Goal: Transaction & Acquisition: Purchase product/service

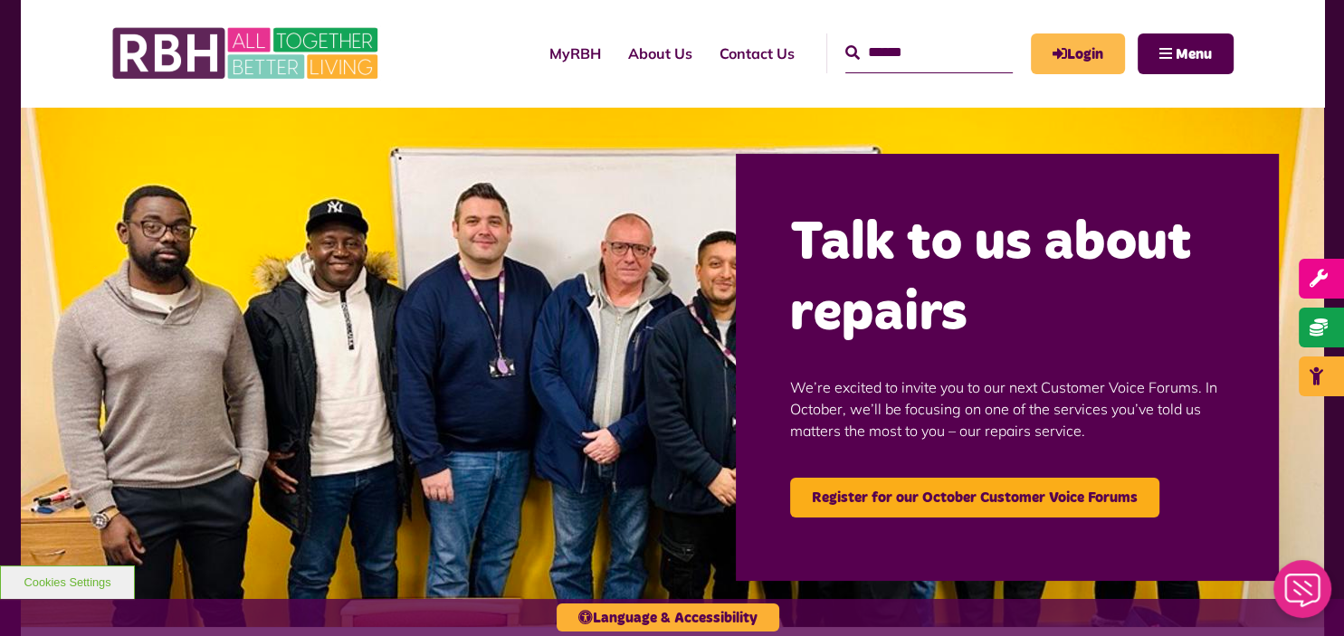
click at [1101, 37] on link "Login" at bounding box center [1078, 53] width 94 height 41
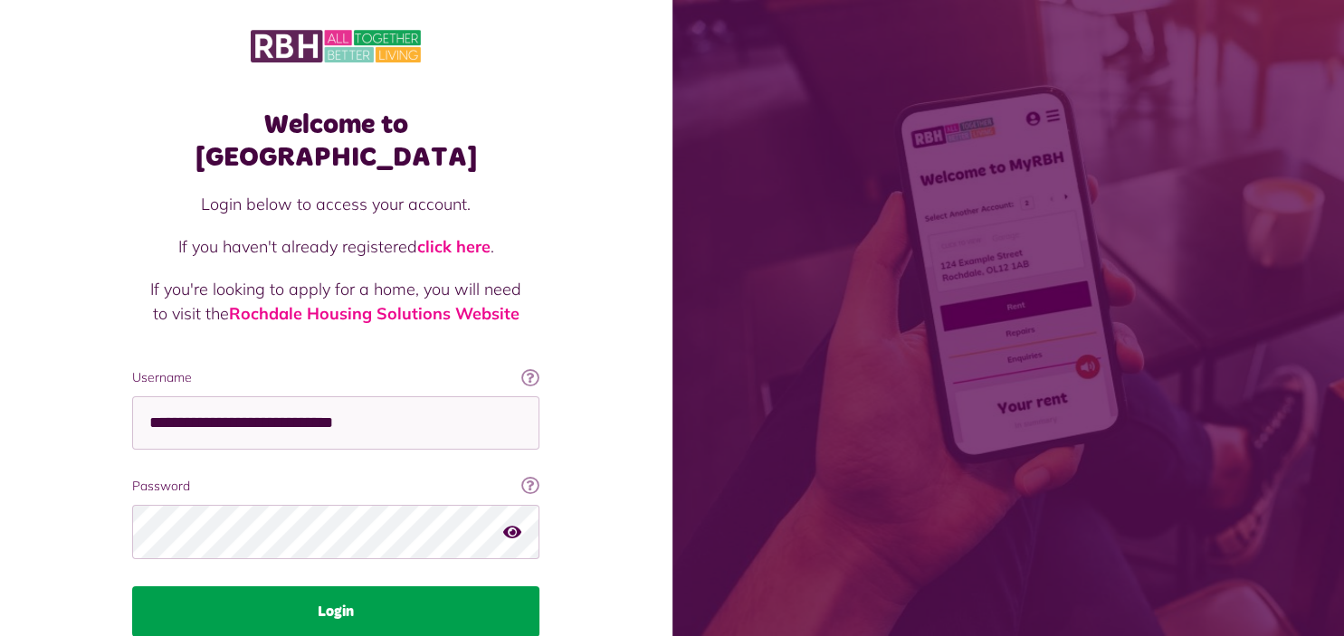
click at [445, 587] on button "Login" at bounding box center [335, 612] width 407 height 51
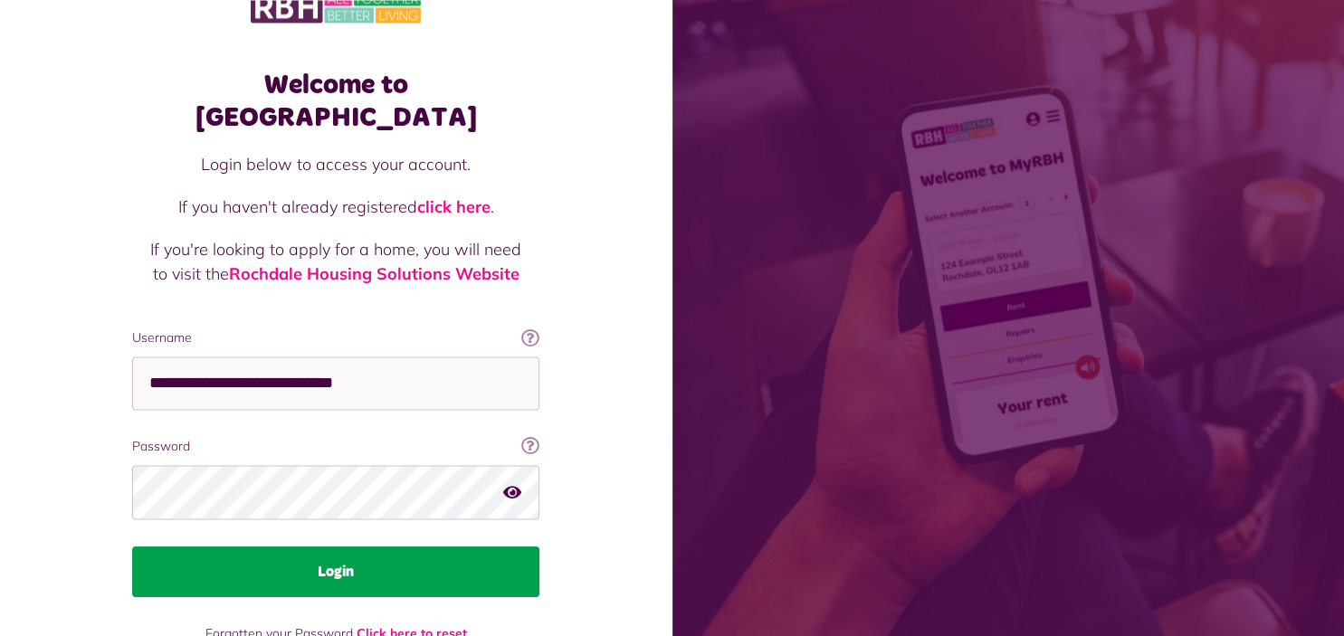
scroll to position [47, 0]
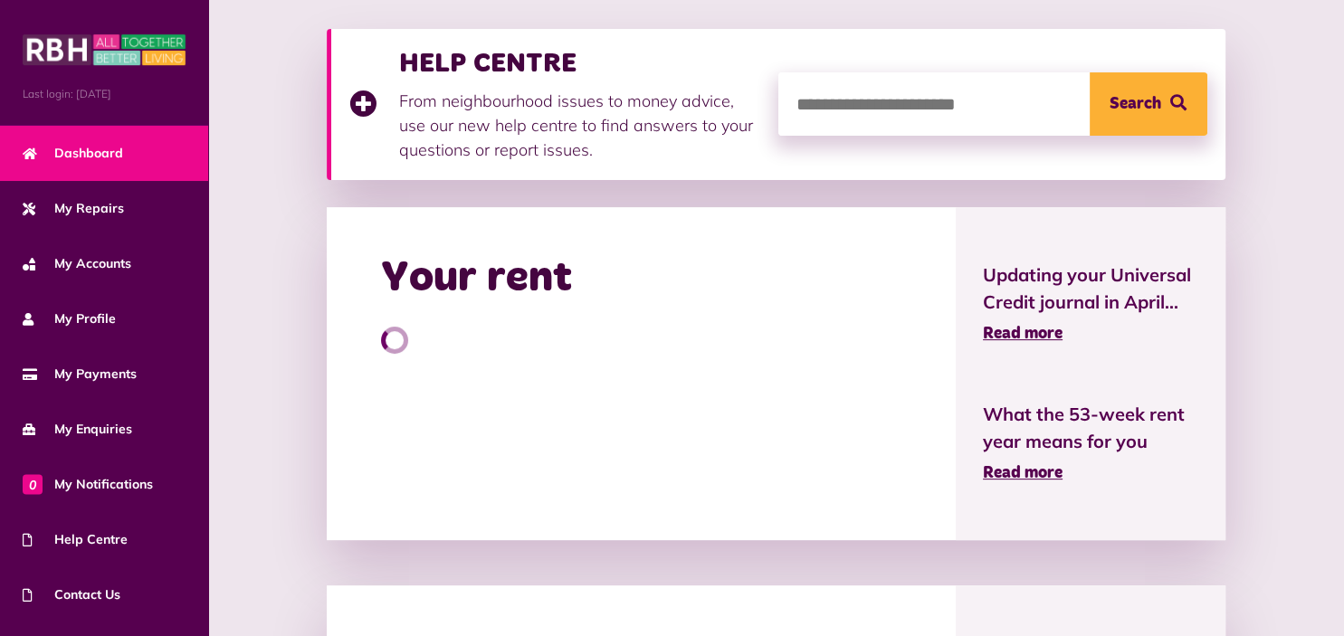
scroll to position [286, 0]
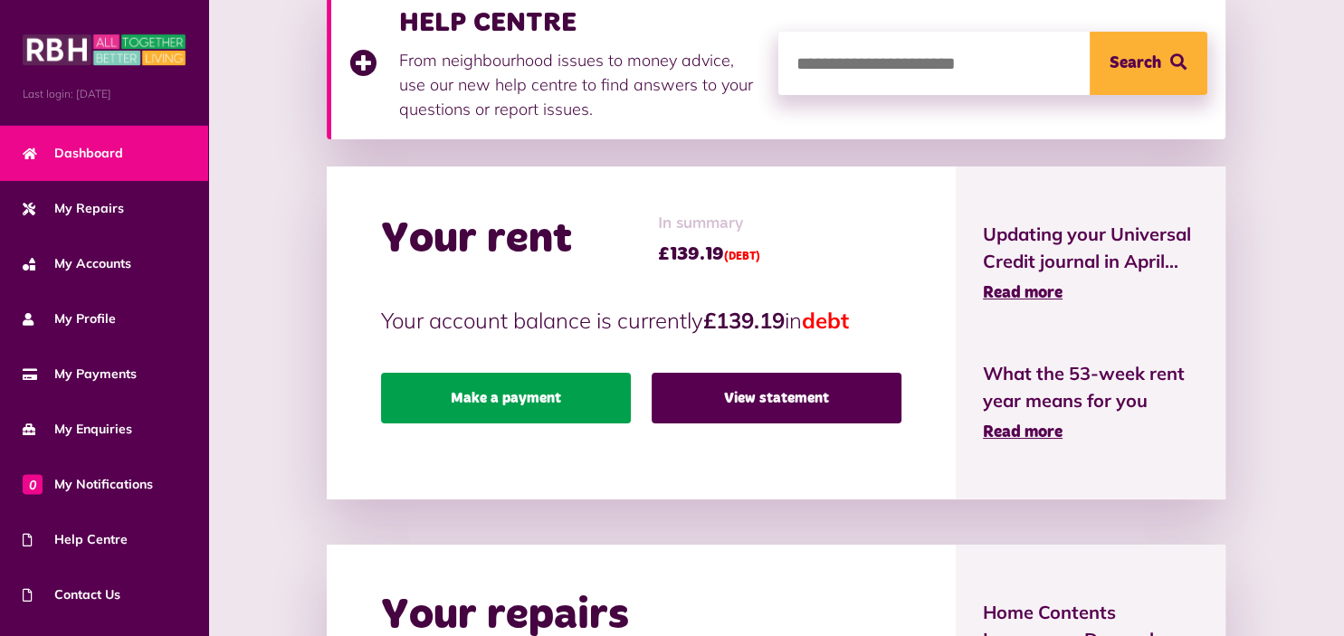
click at [511, 387] on link "Make a payment" at bounding box center [506, 398] width 250 height 51
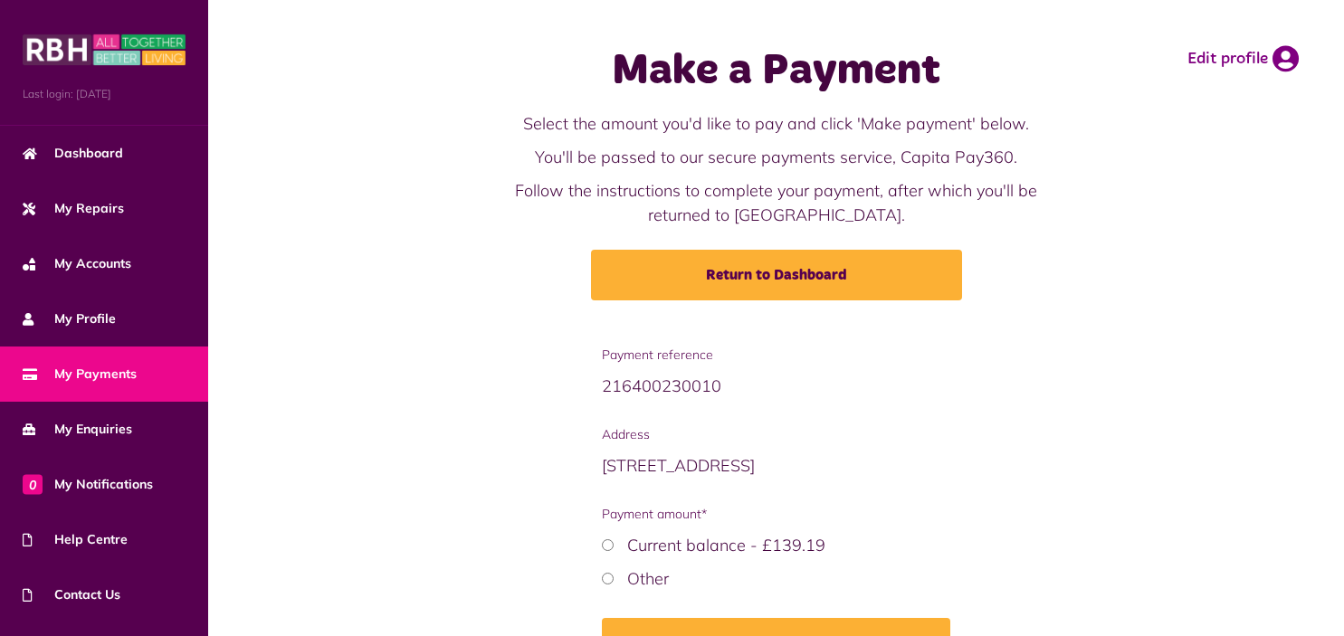
click at [580, 378] on div "Payment reference 216400230010 Address 23 Brow Avenue M24 1UL (CUR) Payment amo…" at bounding box center [776, 521] width 1100 height 350
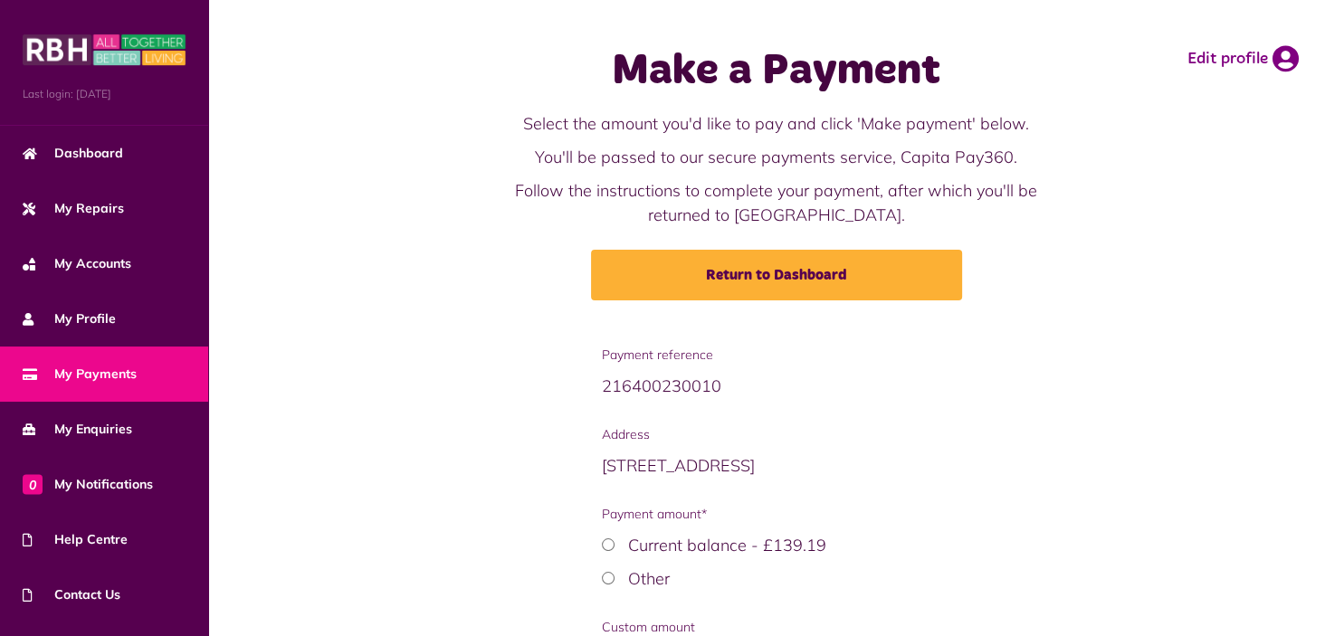
click at [981, 554] on div "Payment reference 216400230010 Address 23 Brow Avenue M24 1UL (CUR) Payment amo…" at bounding box center [776, 575] width 1100 height 459
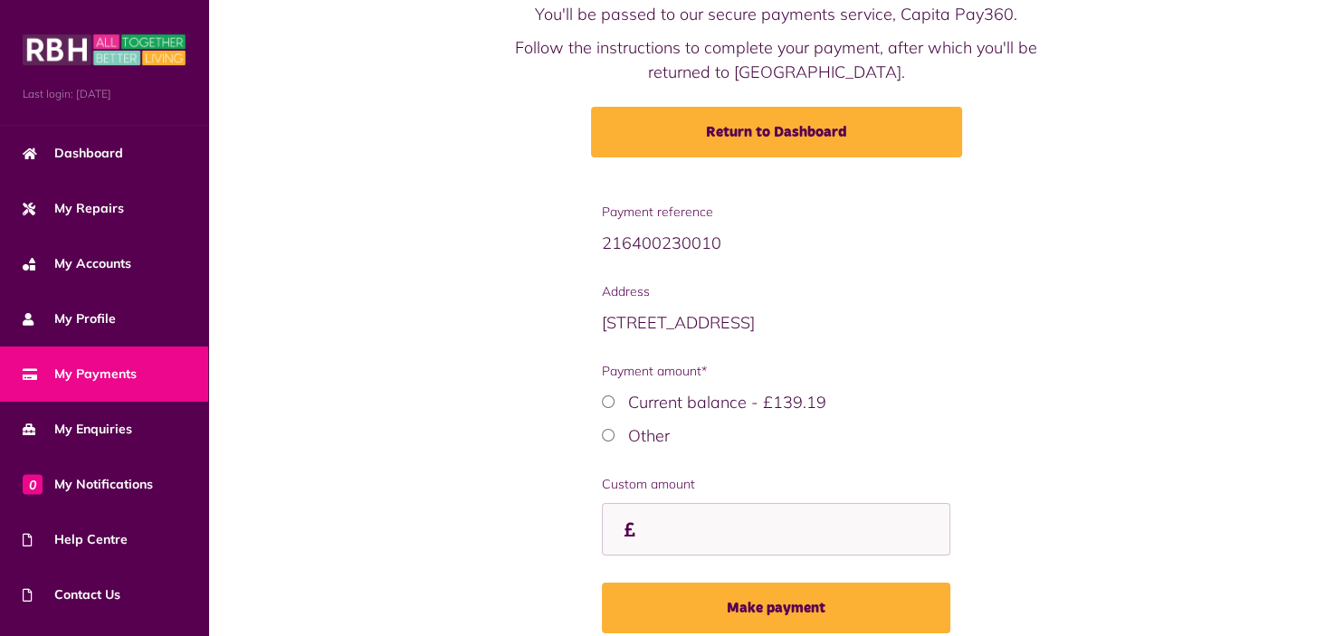
scroll to position [113, 0]
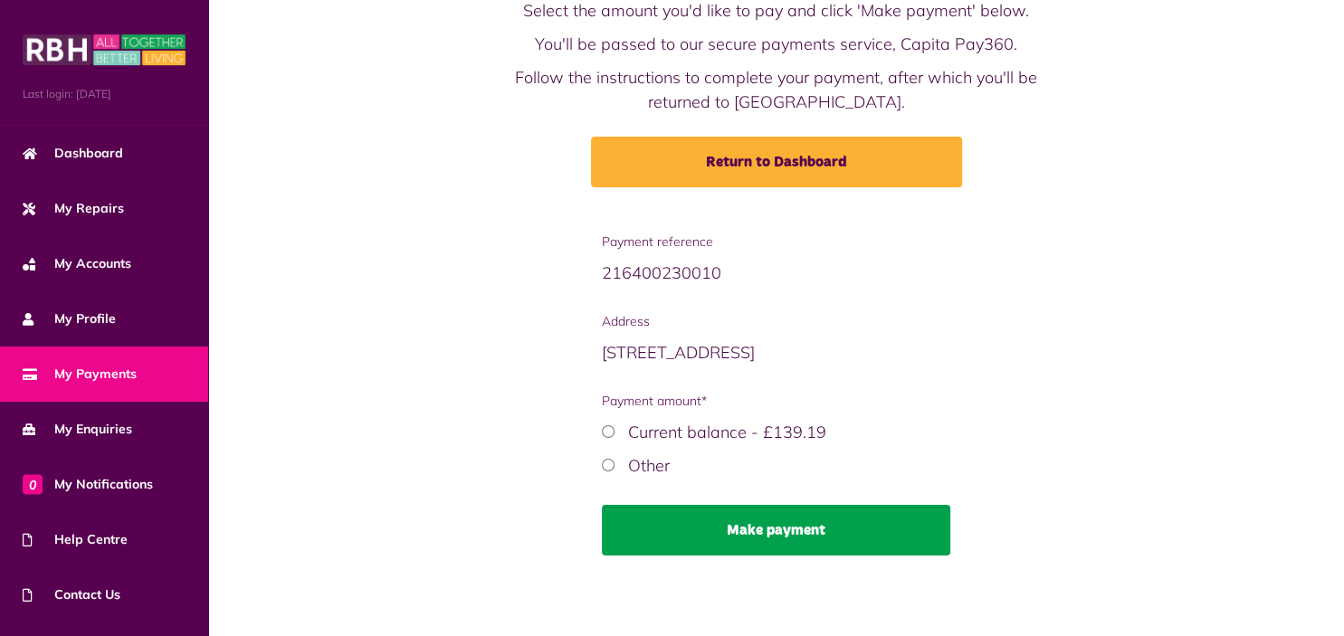
click at [694, 541] on button "Make payment" at bounding box center [776, 530] width 348 height 51
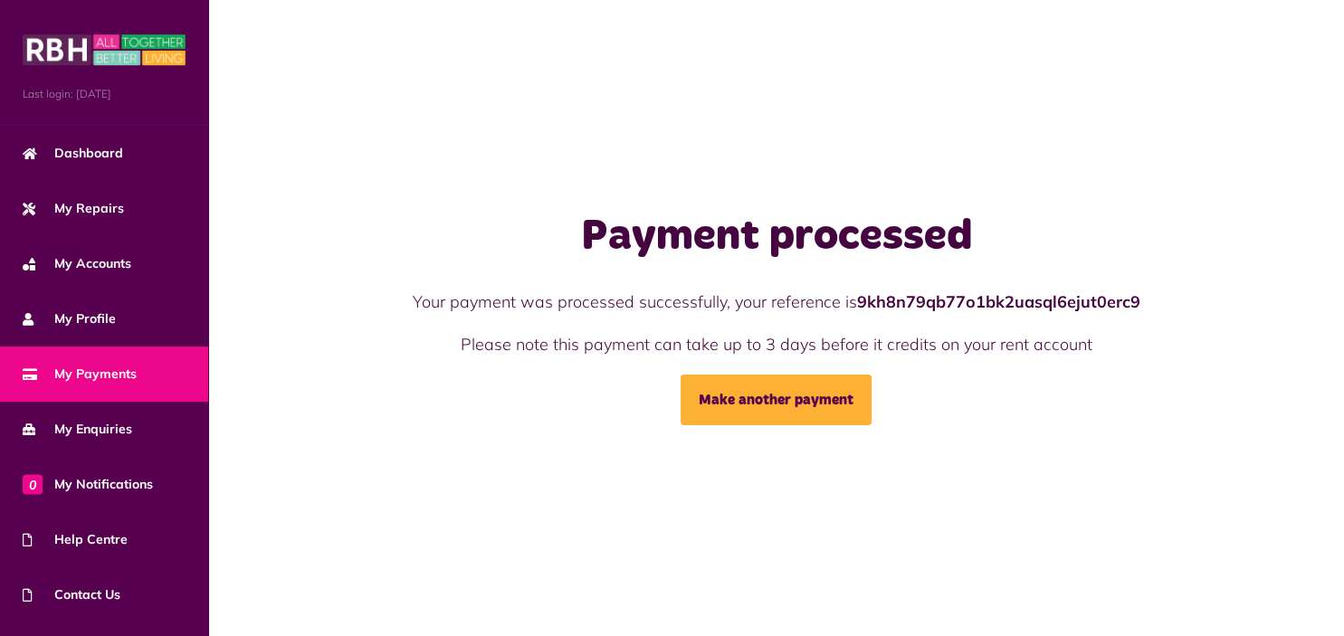
click at [268, 535] on div "Payment processed Your payment was processed successfully, your reference is 9k…" at bounding box center [776, 318] width 1136 height 636
click at [360, 301] on div "Payment processed Your payment was processed successfully, your reference is 9k…" at bounding box center [776, 318] width 929 height 215
click at [149, 92] on span "Last login: [DATE]" at bounding box center [104, 94] width 163 height 16
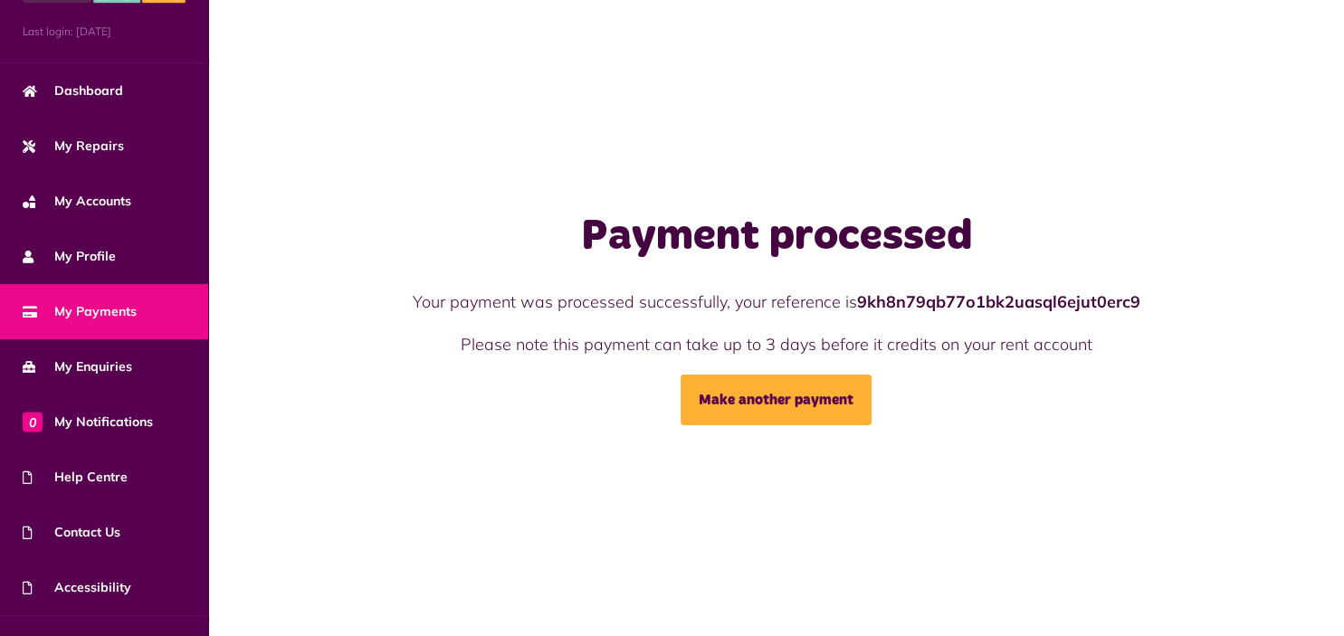
scroll to position [98, 0]
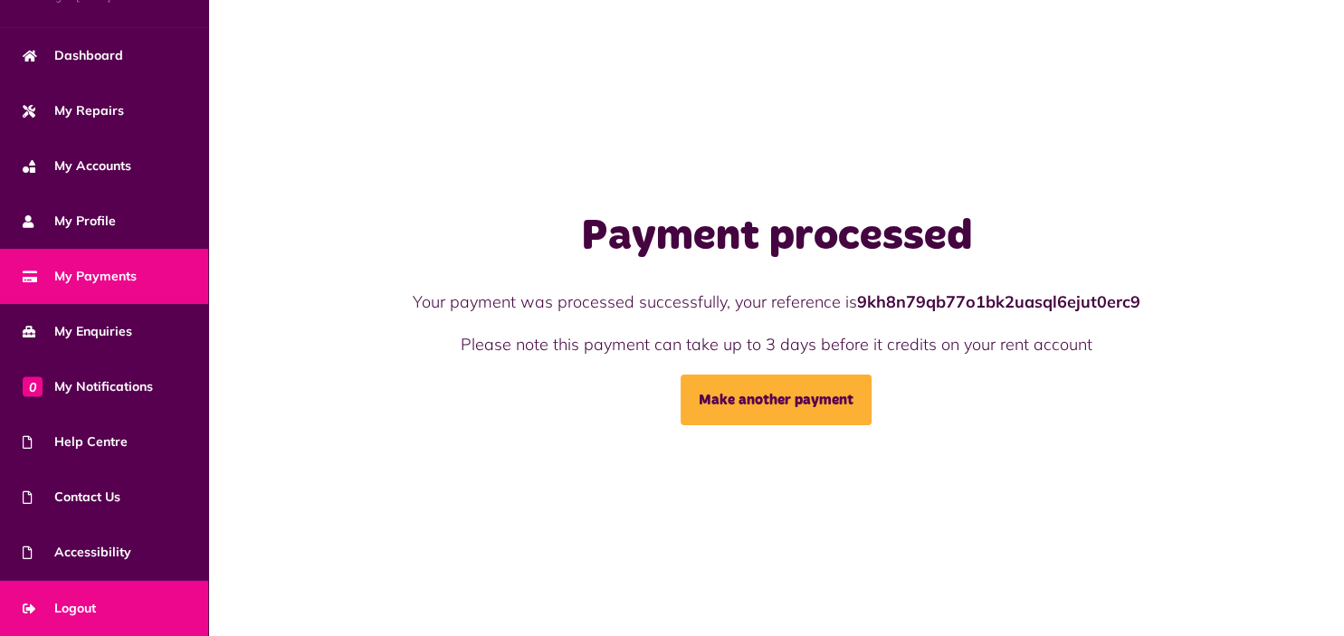
click at [81, 603] on span "Logout" at bounding box center [59, 608] width 73 height 19
